Goal: Information Seeking & Learning: Learn about a topic

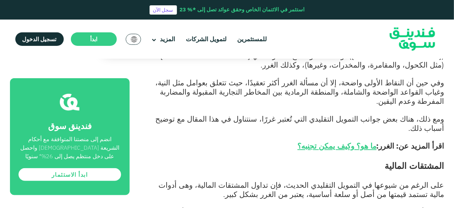
scroll to position [310, 0]
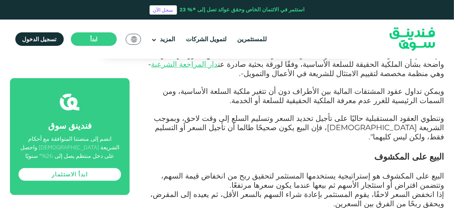
scroll to position [607, 0]
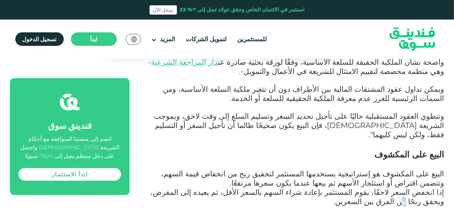
click at [187, 188] on span "إذا انخفض السعر لاحقًا، يقوم المستثمر بإعادة شراء السهم بالسعر الأقل، ثم يعيده …" at bounding box center [298, 197] width 294 height 19
drag, startPoint x: 186, startPoint y: 131, endPoint x: 179, endPoint y: 143, distance: 13.9
click at [179, 188] on p "إذا انخفض السعر لاحقًا، يقوم المستثمر بإعادة شراء السهم بالسعر الأقل، ثم يعيده …" at bounding box center [295, 197] width 299 height 19
copy span "من الفرق بين السعرين."
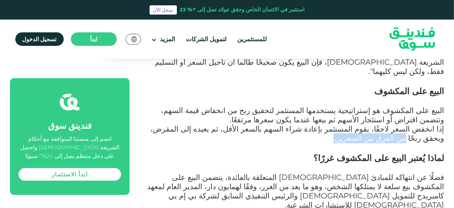
scroll to position [669, 0]
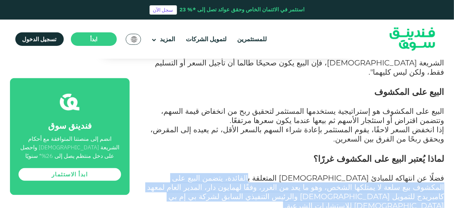
drag, startPoint x: 319, startPoint y: 115, endPoint x: 303, endPoint y: 160, distance: 47.8
click at [303, 160] on div "هناك العديد من أوجه التشابه والتداخل بين التمويل التقليدي و التمويل [DEMOGRAPHI…" at bounding box center [295, 189] width 299 height 1035
copy div "يتضمن البيع على المكشوف بيع سلعة لا يمتلكها الشخص، وهو ما يعد من الغرر، وفقًا ل…"
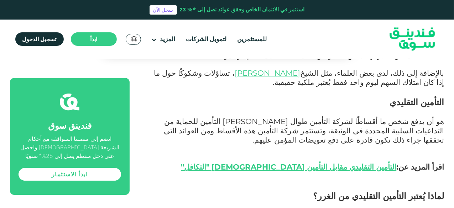
scroll to position [1009, 0]
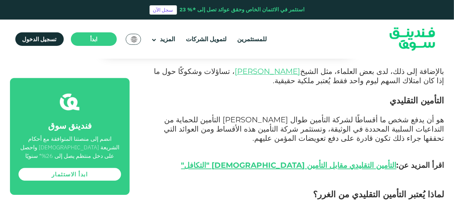
drag, startPoint x: 448, startPoint y: 109, endPoint x: 179, endPoint y: 118, distance: 268.6
copy span "يُعتبر التأمين التقليدي من الغرر لعدة أسباب؛ أولًا، الفائدة التي يحصل عليها الف…"
drag, startPoint x: 297, startPoint y: 136, endPoint x: 203, endPoint y: 133, distance: 93.7
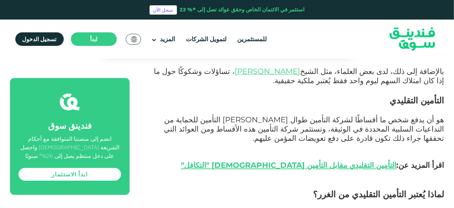
copy span "أن شروط دفع التعويضات غير واضحة"
drag, startPoint x: 197, startPoint y: 134, endPoint x: 266, endPoint y: 152, distance: 71.2
drag, startPoint x: 201, startPoint y: 135, endPoint x: 187, endPoint y: 152, distance: 22.8
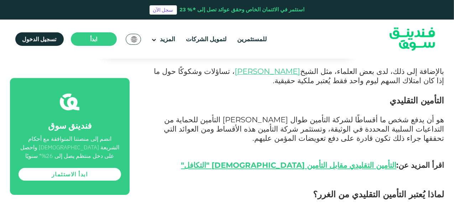
copy span "حيث تقوم العديد من الشركات بتقليص المدفوعات أو رفض دفع التعويضات عن بعض الحالات…"
drag, startPoint x: 445, startPoint y: 171, endPoint x: 197, endPoint y: 172, distance: 248.5
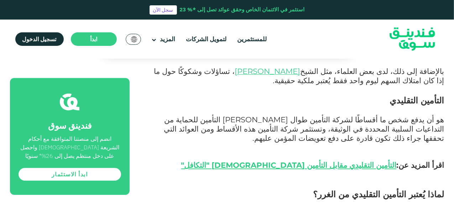
drag, startPoint x: 185, startPoint y: 174, endPoint x: 445, endPoint y: 171, distance: 260.0
copy span "كما أن الطبيعة الغامضة وغير المباشرة وعدم اليقين للشروط في وثيقة التأمين تضعها …"
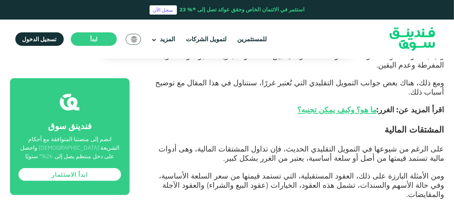
scroll to position [374, 0]
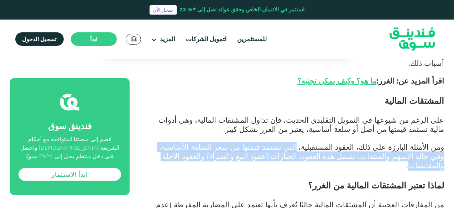
drag, startPoint x: 328, startPoint y: 106, endPoint x: 261, endPoint y: 115, distance: 67.9
click at [261, 142] on span "ومن الأمثلة البارزة على ذلك، العقود المستقبلية، التي تستمد قيمتها من سعر السلعة…" at bounding box center [301, 156] width 285 height 28
copy span "التي تستمد قيمتها من سعر السلعة الأساسية، وفي حالة الأسهم والسندات، تشمل هذه ال…"
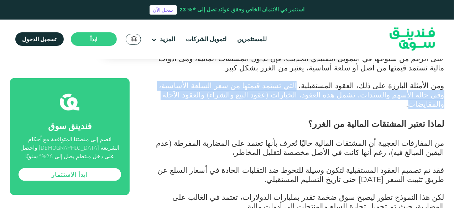
scroll to position [435, 0]
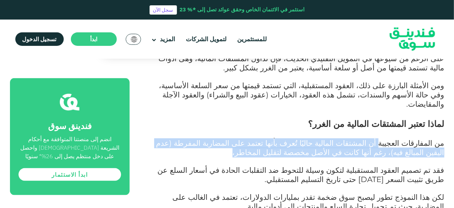
drag, startPoint x: 393, startPoint y: 94, endPoint x: 333, endPoint y: 100, distance: 60.2
click at [333, 139] on p "من المفارقات العجيبة أن المشتقات المالية حاليًا تُعرف بأنها تعتمد على المضاربة …" at bounding box center [295, 148] width 299 height 19
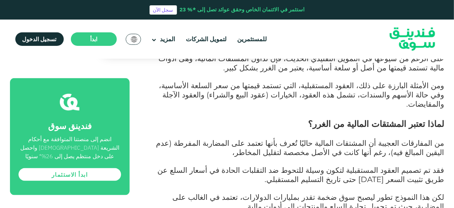
click at [315, 158] on p at bounding box center [295, 162] width 299 height 9
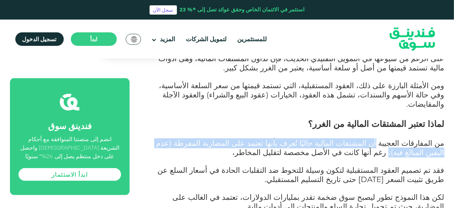
drag, startPoint x: 392, startPoint y: 93, endPoint x: 174, endPoint y: 95, distance: 218.3
click at [174, 139] on span "من المفارقات العجيبة أن المشتقات المالية حاليًا تُعرف بأنها تعتمد على المضاربة …" at bounding box center [300, 148] width 288 height 19
copy span "أن المشتقات المالية حاليًا تُعرف بأنها تعتمد على المضاربة المفرطة (عدم اليقين ا…"
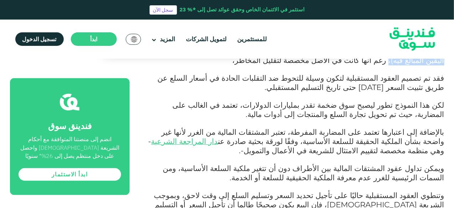
scroll to position [528, 0]
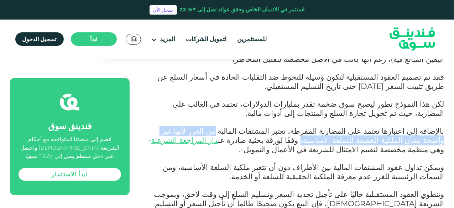
drag, startPoint x: 262, startPoint y: 81, endPoint x: 405, endPoint y: 90, distance: 143.1
click at [405, 126] on span "بالإضافة إلى اعتبارها تعتمد على المضاربة المفرطة، تعتبر المشتقات المالية من الغ…" at bounding box center [303, 135] width 283 height 19
copy span "من الغرر لأنها غير واضحة بشأن الملكية الحقيقة للسلعة الأساسية،"
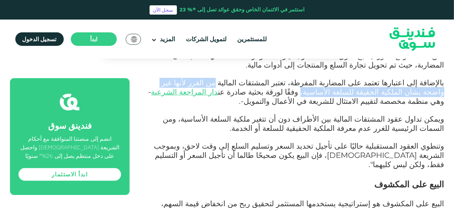
scroll to position [578, 0]
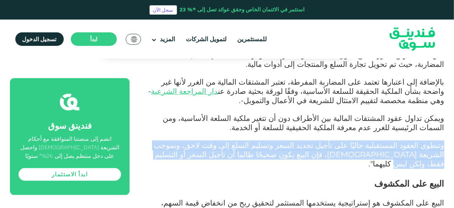
drag, startPoint x: 445, startPoint y: 94, endPoint x: 275, endPoint y: 103, distance: 170.1
copy span "وتنطوي العقود المستقبلية حاليًا على تأجيل تحديد السعر وتسليم السلع إلى وقت لاحق…"
